Goal: Find contact information: Find contact information

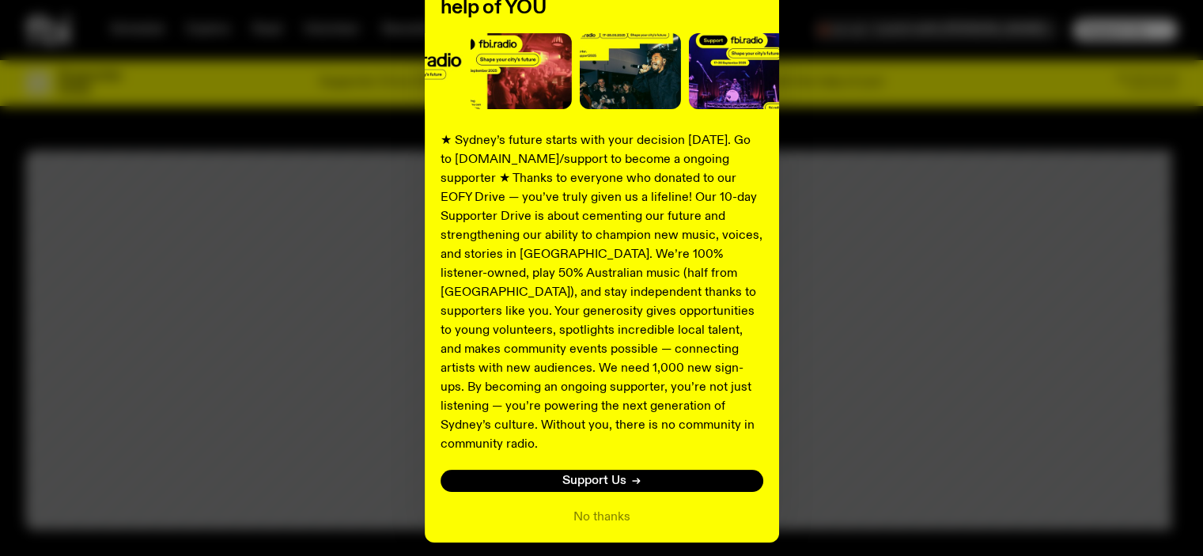
scroll to position [227, 0]
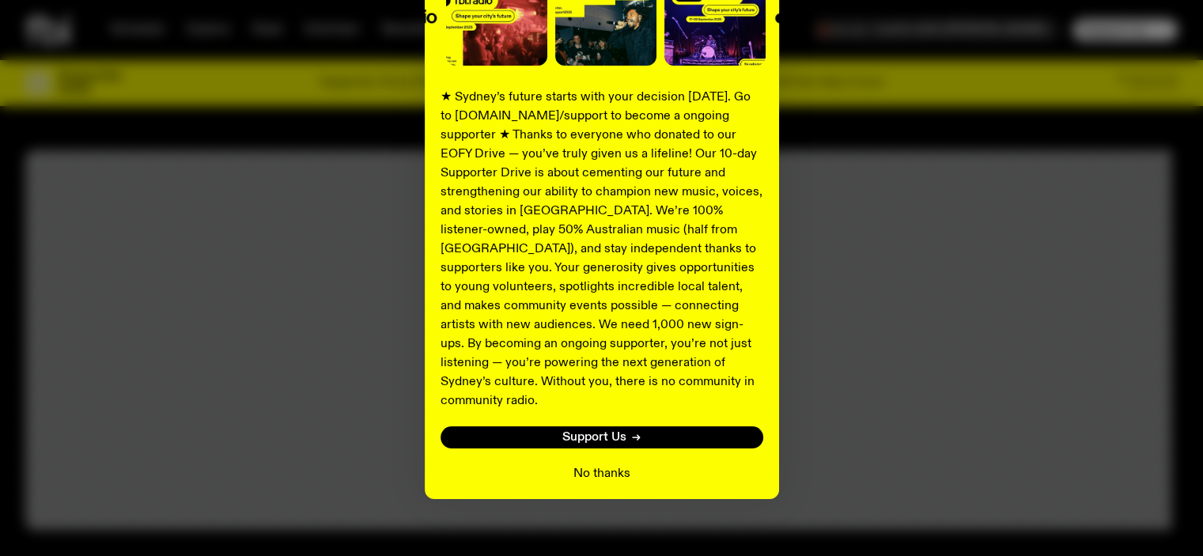
click at [598, 464] on button "No thanks" at bounding box center [601, 473] width 57 height 19
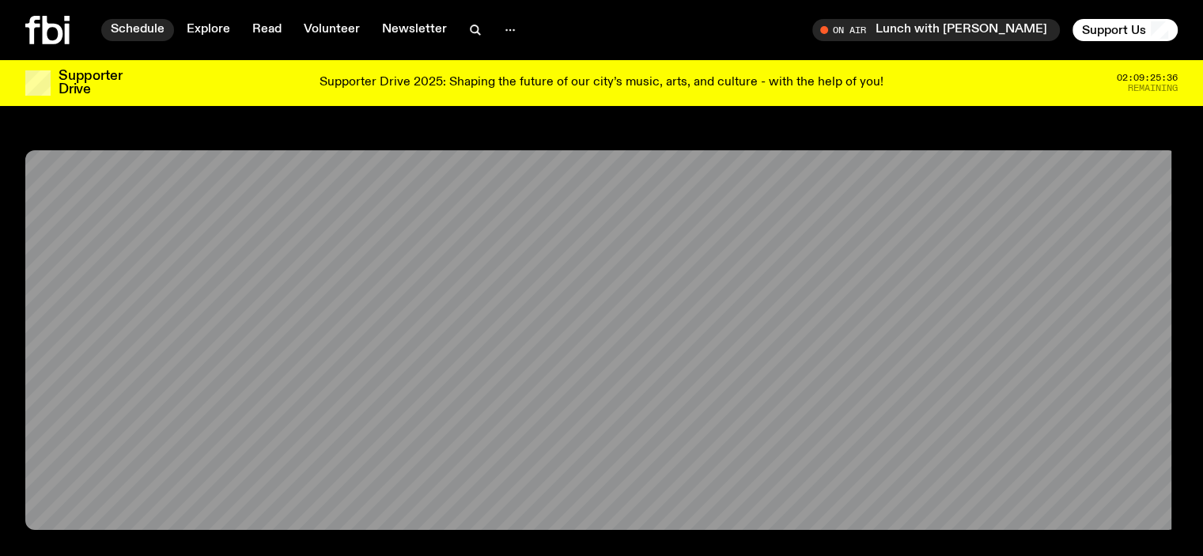
click at [153, 29] on link "Schedule" at bounding box center [137, 30] width 73 height 22
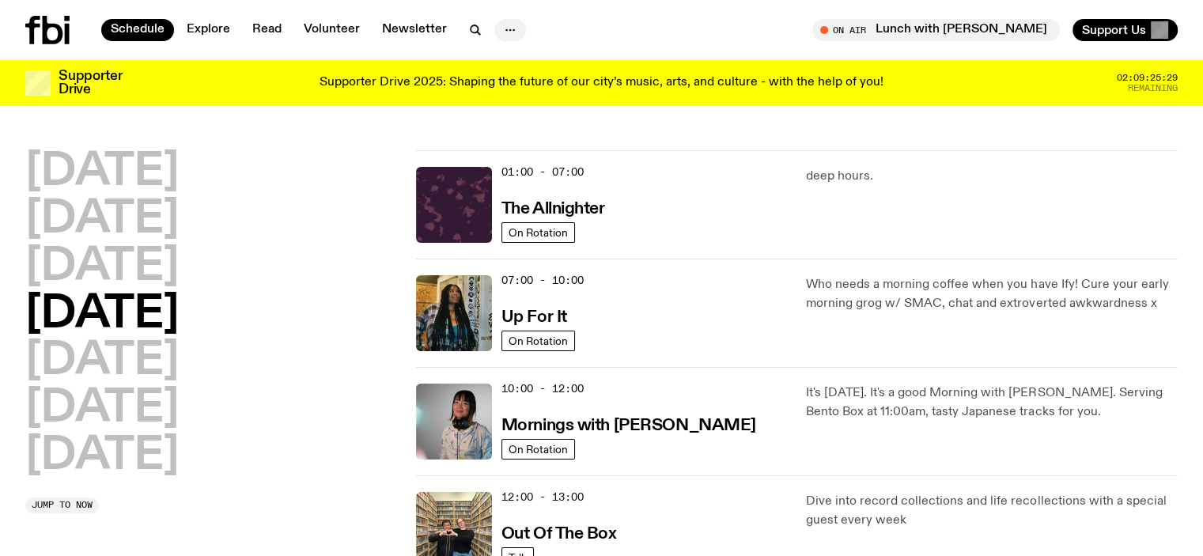
click at [512, 31] on icon "button" at bounding box center [510, 30] width 19 height 19
click at [503, 86] on link "Contact" at bounding box center [509, 90] width 79 height 22
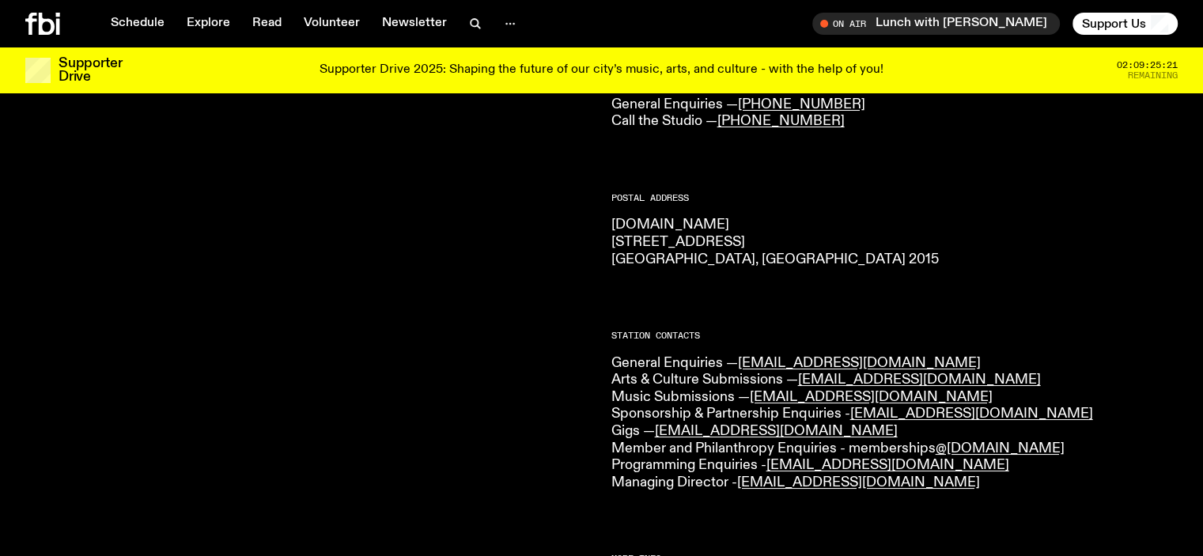
scroll to position [200, 0]
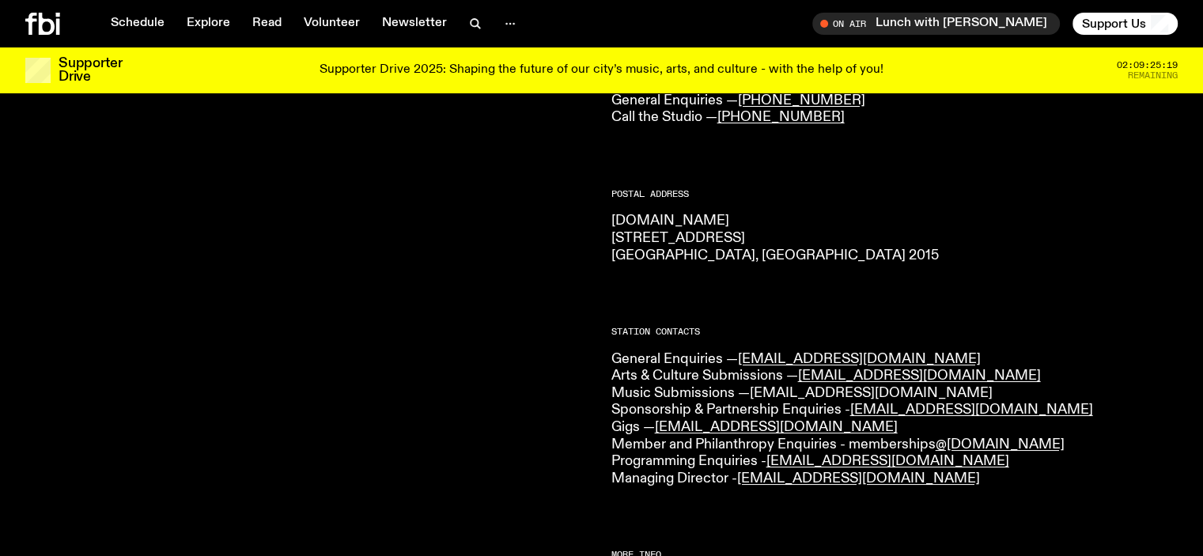
click at [778, 389] on link "[EMAIL_ADDRESS][DOMAIN_NAME]" at bounding box center [871, 393] width 243 height 14
drag, startPoint x: 745, startPoint y: 391, endPoint x: 878, endPoint y: 387, distance: 132.9
click at [878, 387] on p "General Enquiries — [EMAIL_ADDRESS][DOMAIN_NAME] Arts & Culture Submissions — […" at bounding box center [894, 419] width 567 height 137
copy p "[EMAIL_ADDRESS][DOMAIN_NAME]"
